Goal: Task Accomplishment & Management: Manage account settings

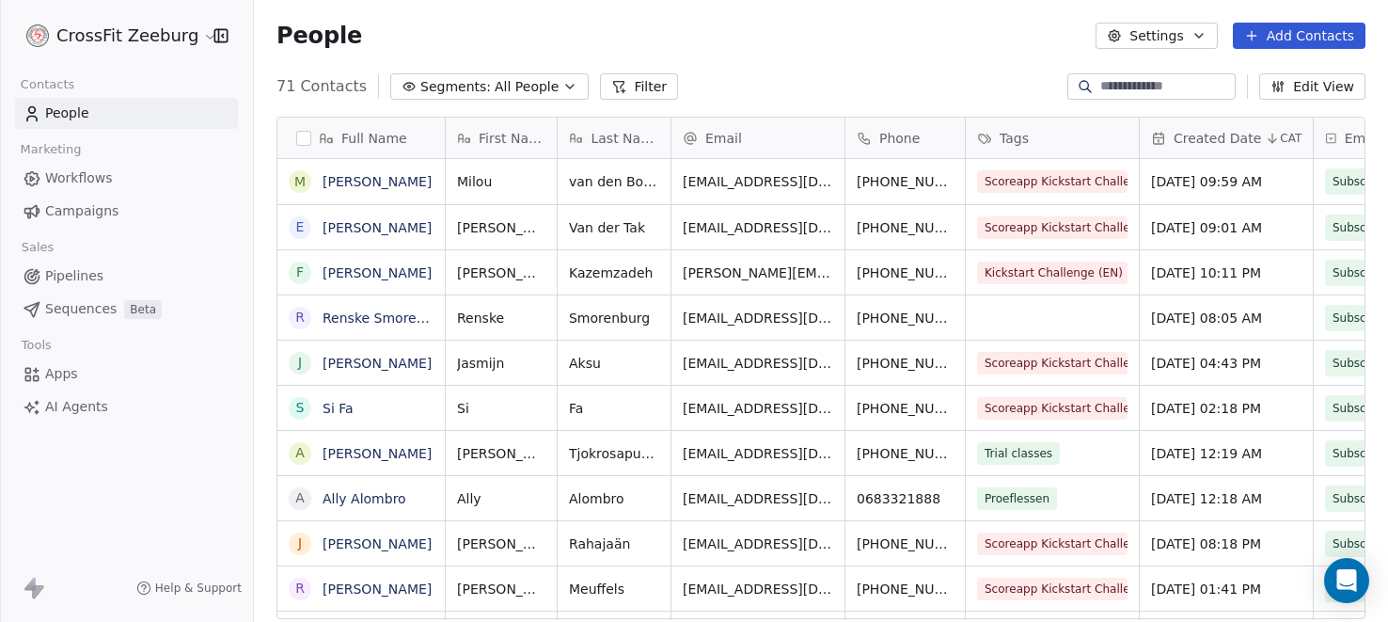
scroll to position [546, 1134]
click at [103, 180] on span "Workflows" at bounding box center [79, 178] width 68 height 20
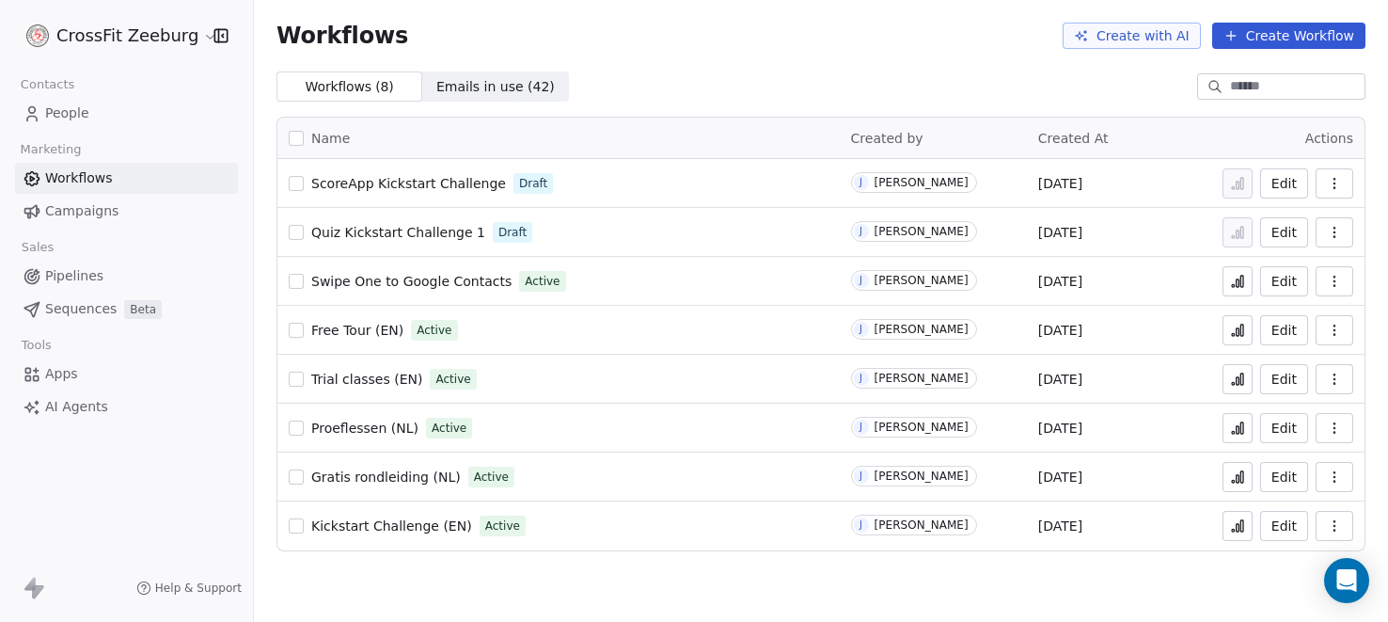
click at [412, 182] on span "ScoreApp Kickstart Challenge" at bounding box center [408, 183] width 195 height 15
click at [391, 187] on span "ScoreApp Kickstart Challenge" at bounding box center [408, 183] width 195 height 15
click at [1350, 184] on button "button" at bounding box center [1335, 183] width 38 height 30
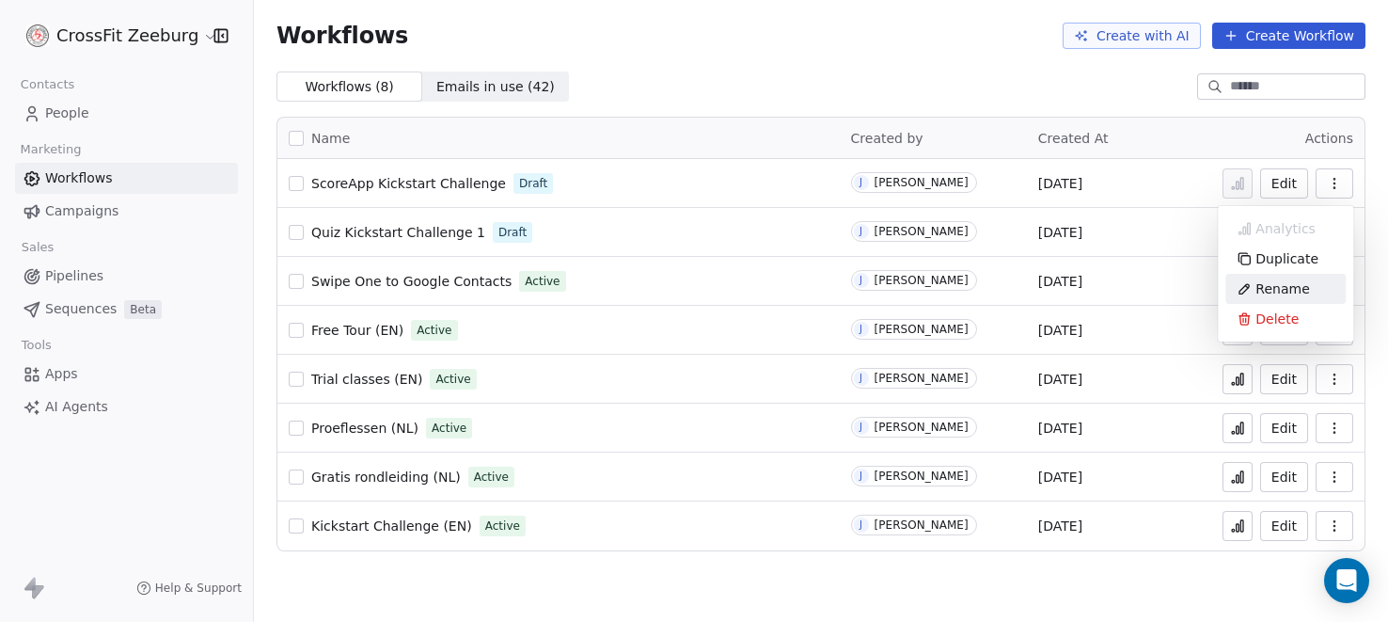
click at [1277, 288] on span "Rename" at bounding box center [1282, 288] width 54 height 19
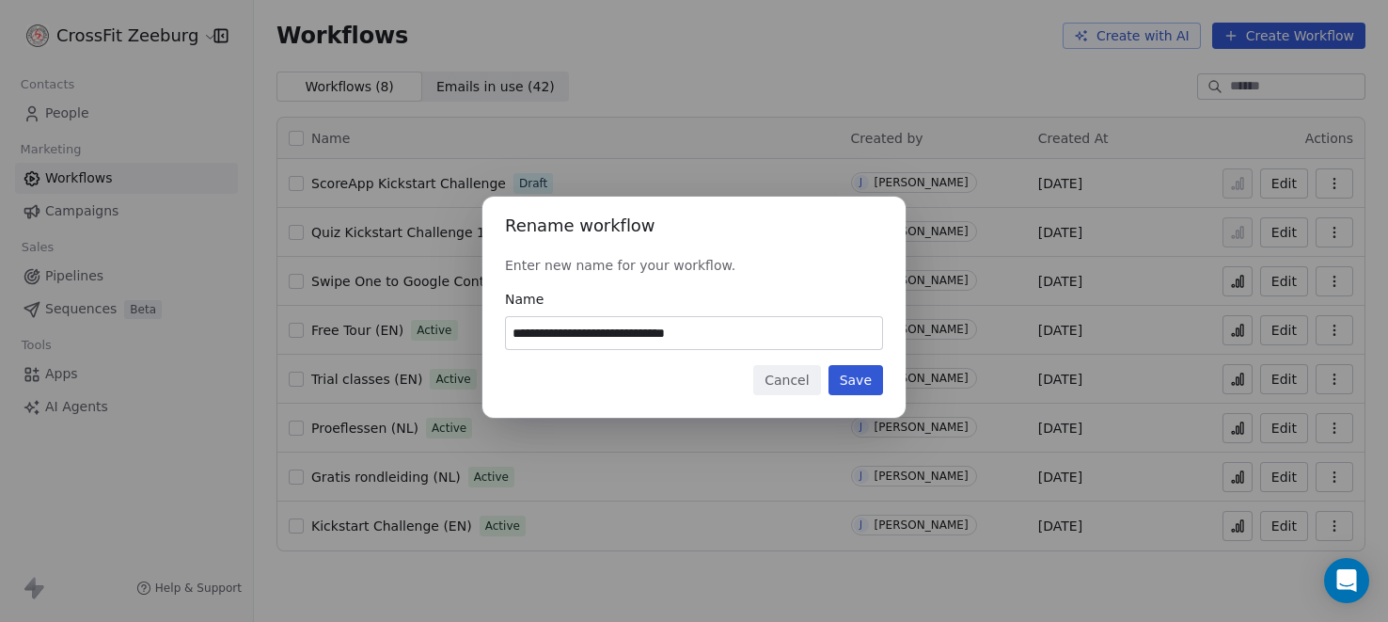
type input "**********"
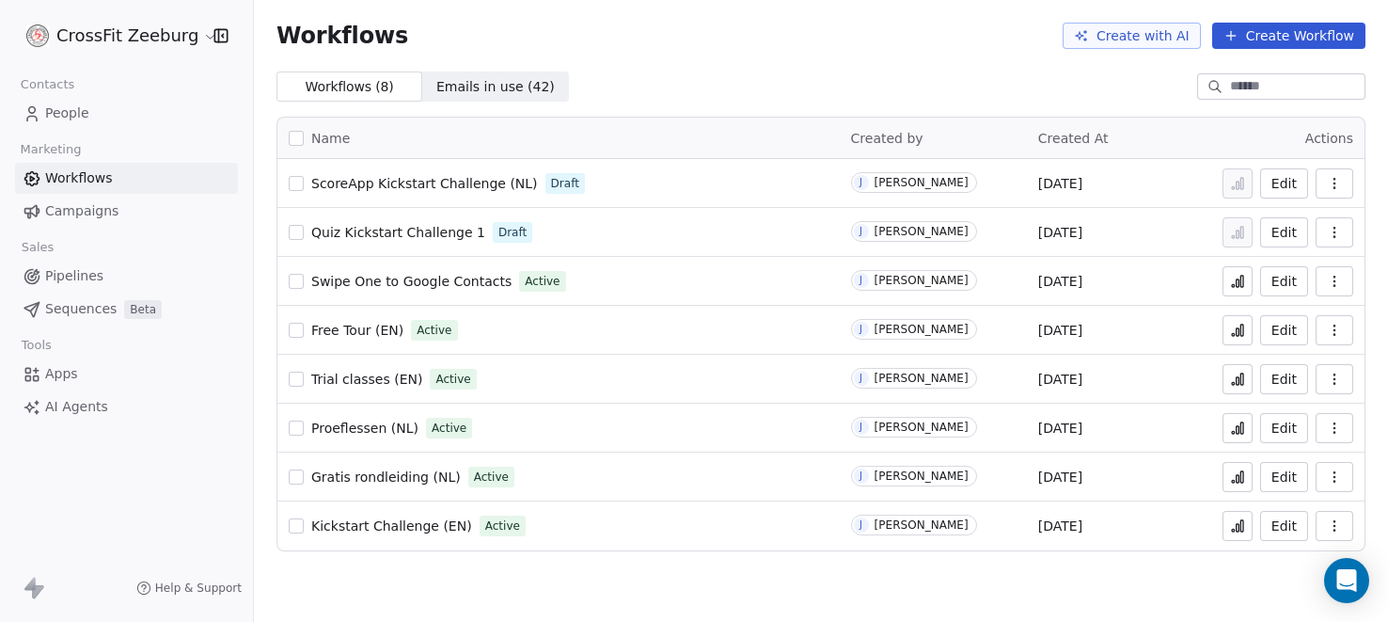
click at [434, 178] on span "ScoreApp Kickstart Challenge (NL)" at bounding box center [424, 183] width 227 height 15
